Goal: Find specific page/section: Find specific page/section

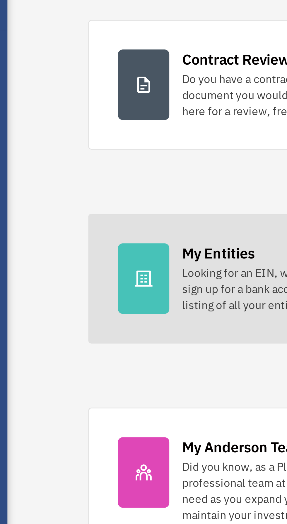
click at [123, 254] on icon at bounding box center [122, 257] width 7 height 7
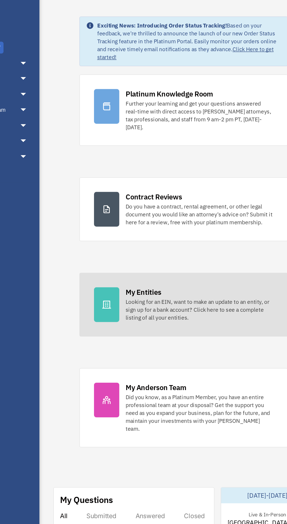
click at [165, 244] on div "My Entities Looking for an EIN, want to make an update to an entity, or sign up…" at bounding box center [191, 256] width 109 height 25
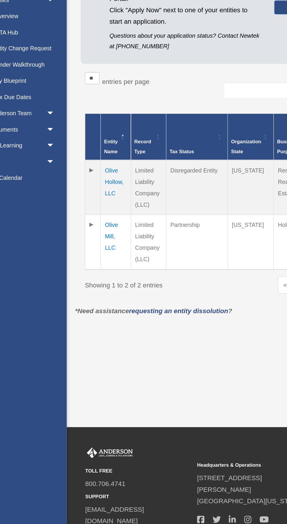
scroll to position [7, 0]
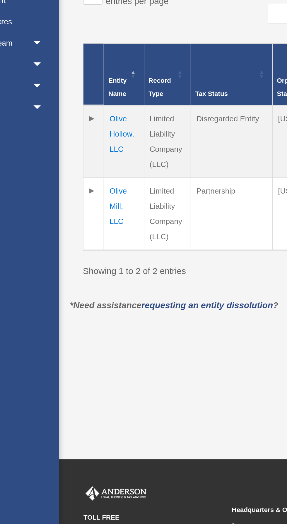
click at [107, 228] on td "Olive Hollow, LLC" at bounding box center [108, 235] width 22 height 39
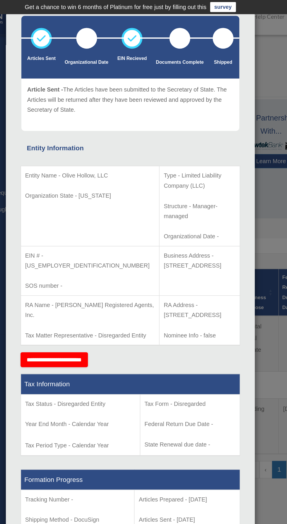
scroll to position [0, 0]
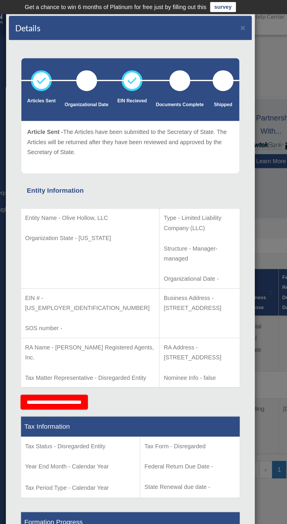
click at [242, 238] on div "Details × Articles Sent Organizational Date" at bounding box center [143, 262] width 287 height 524
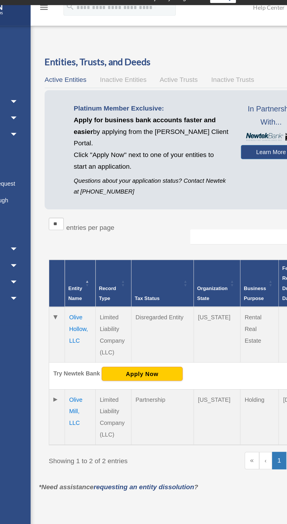
click at [105, 296] on td "Olive Mill, LLC" at bounding box center [108, 300] width 22 height 39
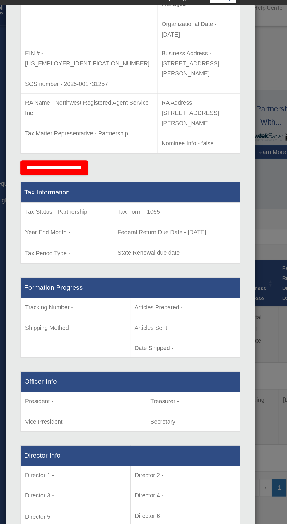
scroll to position [173, 0]
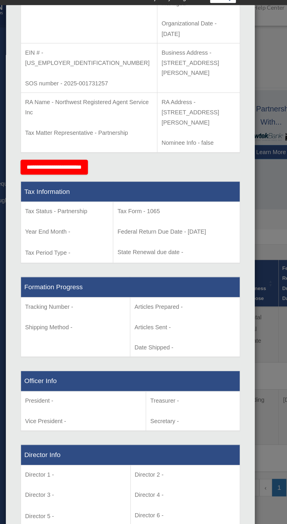
click at [243, 243] on div "Details × Articles Sent Organizational Date" at bounding box center [143, 262] width 287 height 524
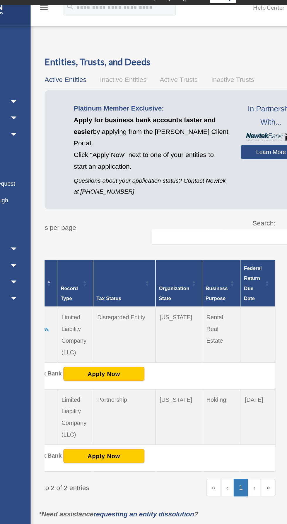
scroll to position [0, 0]
